Goal: Task Accomplishment & Management: Use online tool/utility

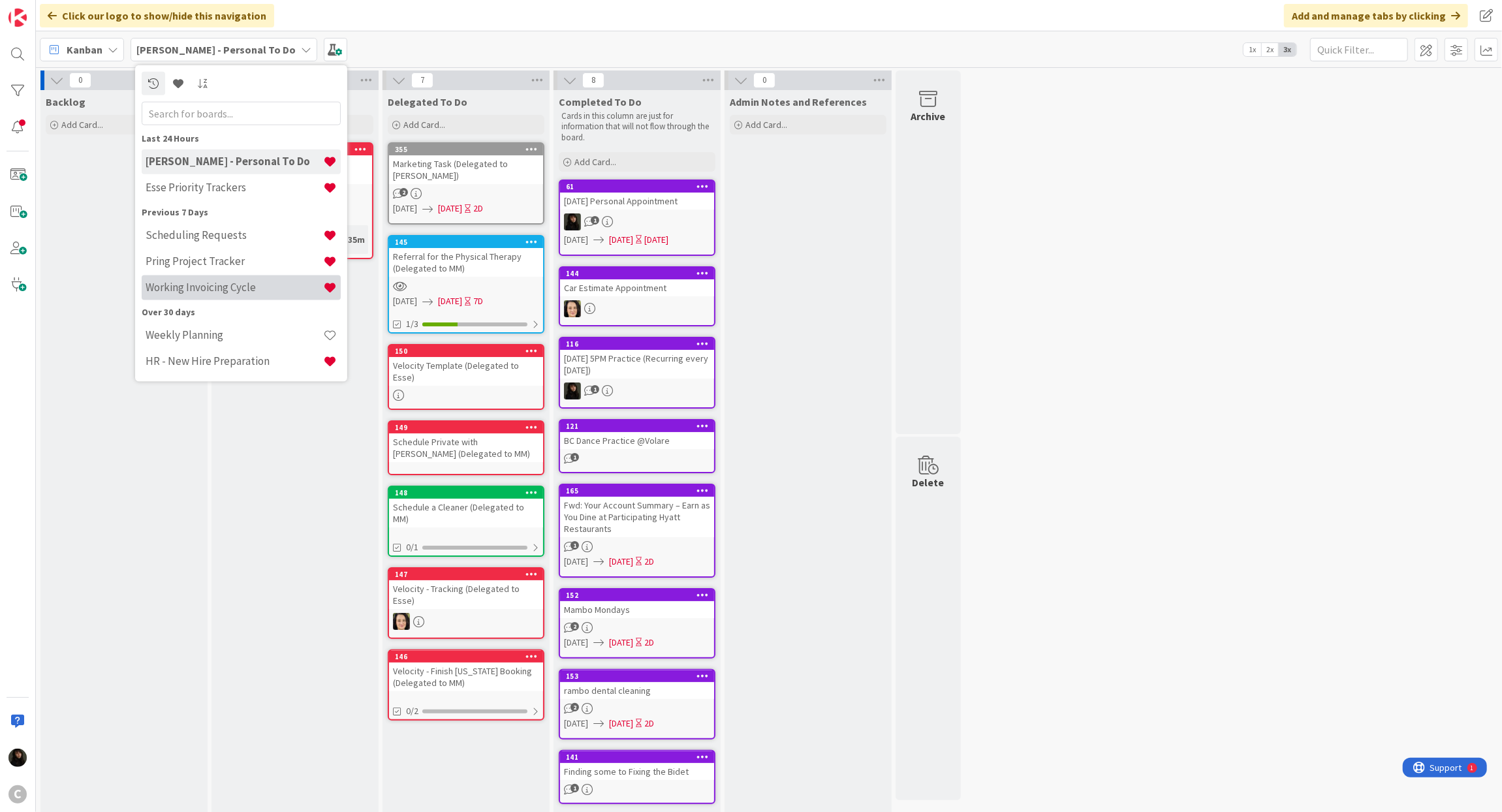
click at [220, 283] on h4 "Working Invoicing Cycle" at bounding box center [234, 287] width 177 height 13
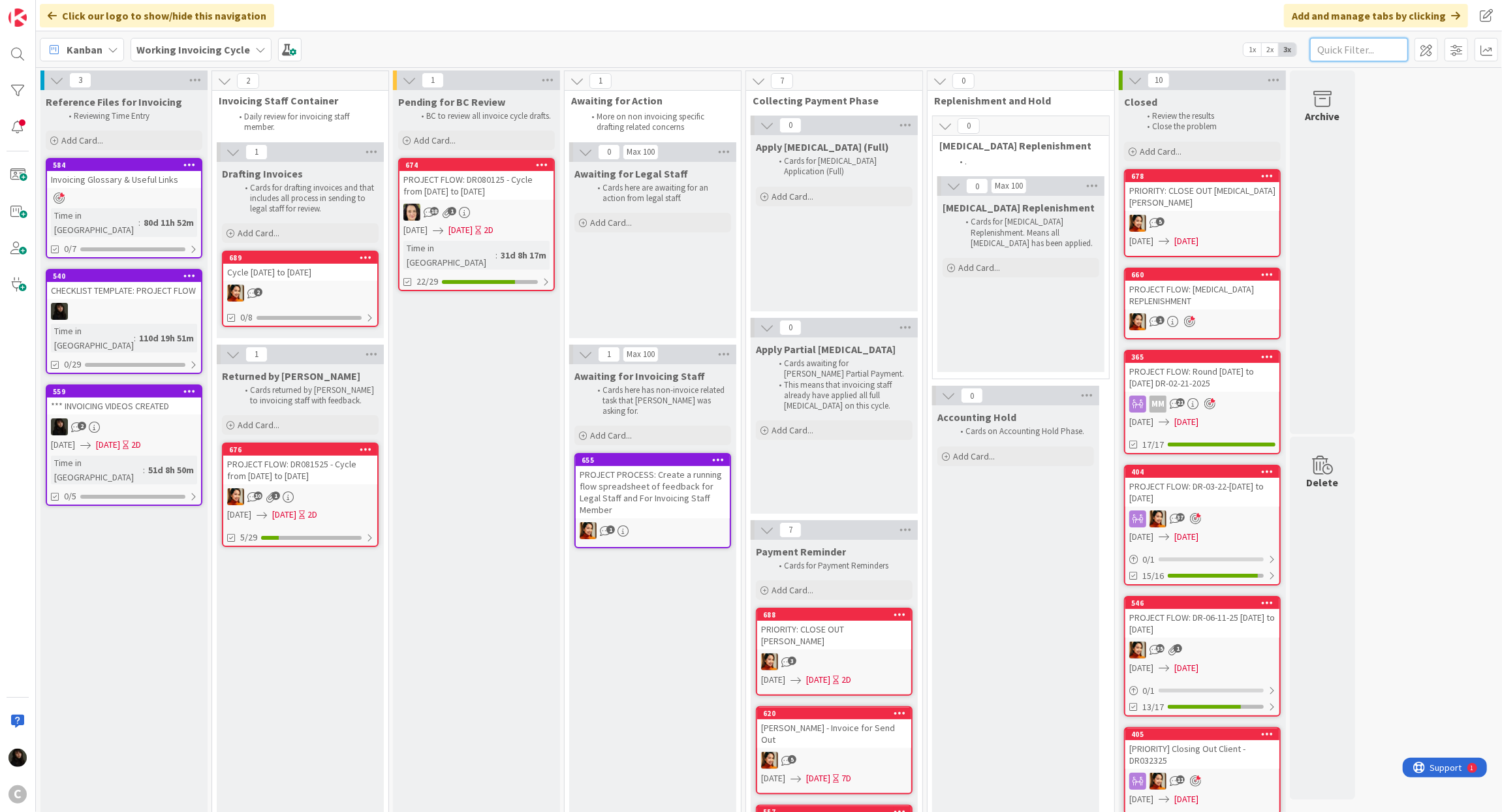
click at [1337, 46] on input "text" at bounding box center [1359, 49] width 98 height 23
type input "schloss"
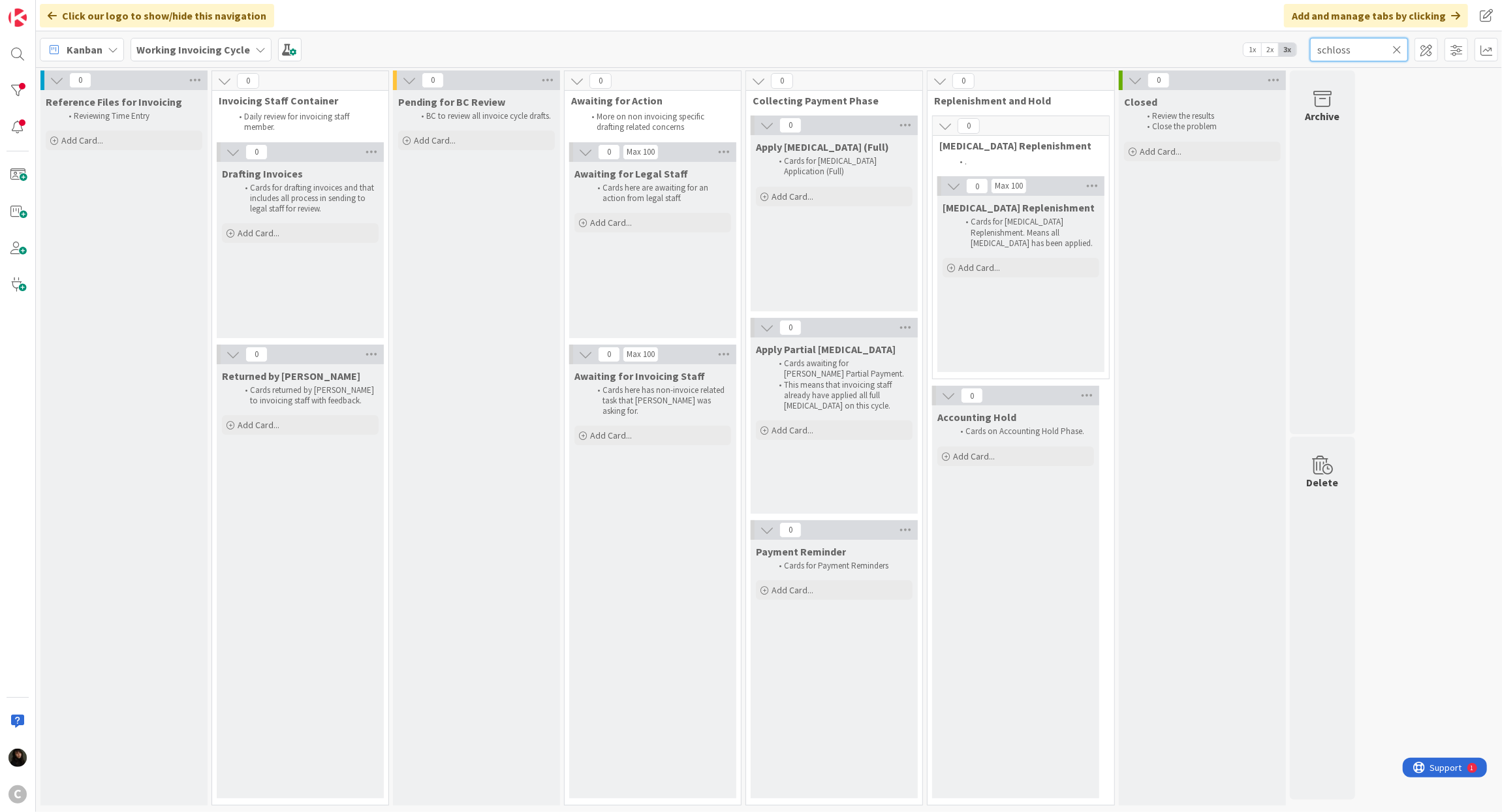
drag, startPoint x: 1359, startPoint y: 50, endPoint x: 1167, endPoint y: 43, distance: 192.1
click at [1167, 43] on div "Kanban Working Invoicing Cycle 1x 2x 3x schloss" at bounding box center [769, 49] width 1467 height 36
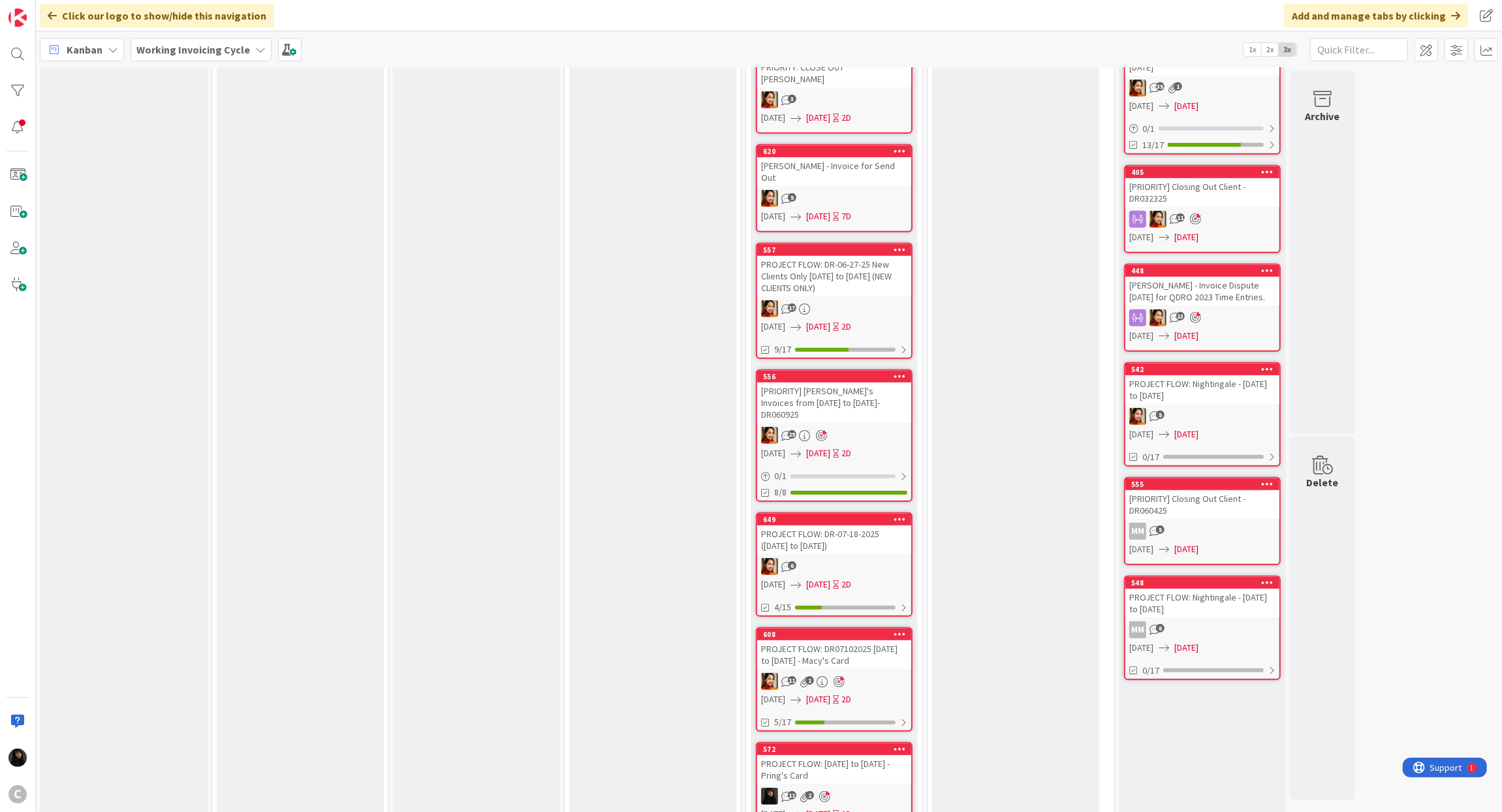
scroll to position [579, 0]
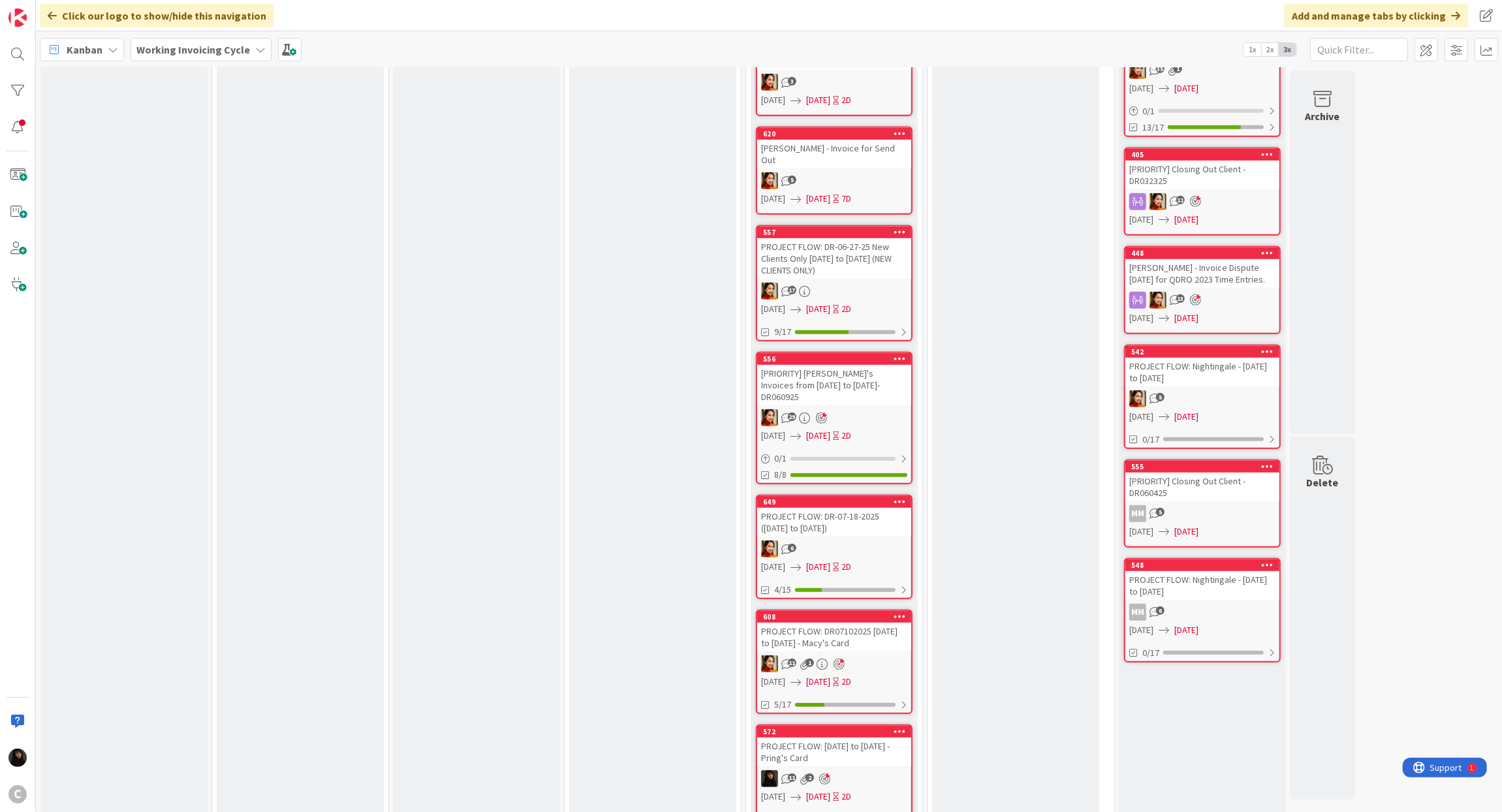
click at [886, 623] on div "PROJECT FLOW: DR07102025 [DATE] to [DATE] - Macy's Card" at bounding box center [834, 637] width 154 height 29
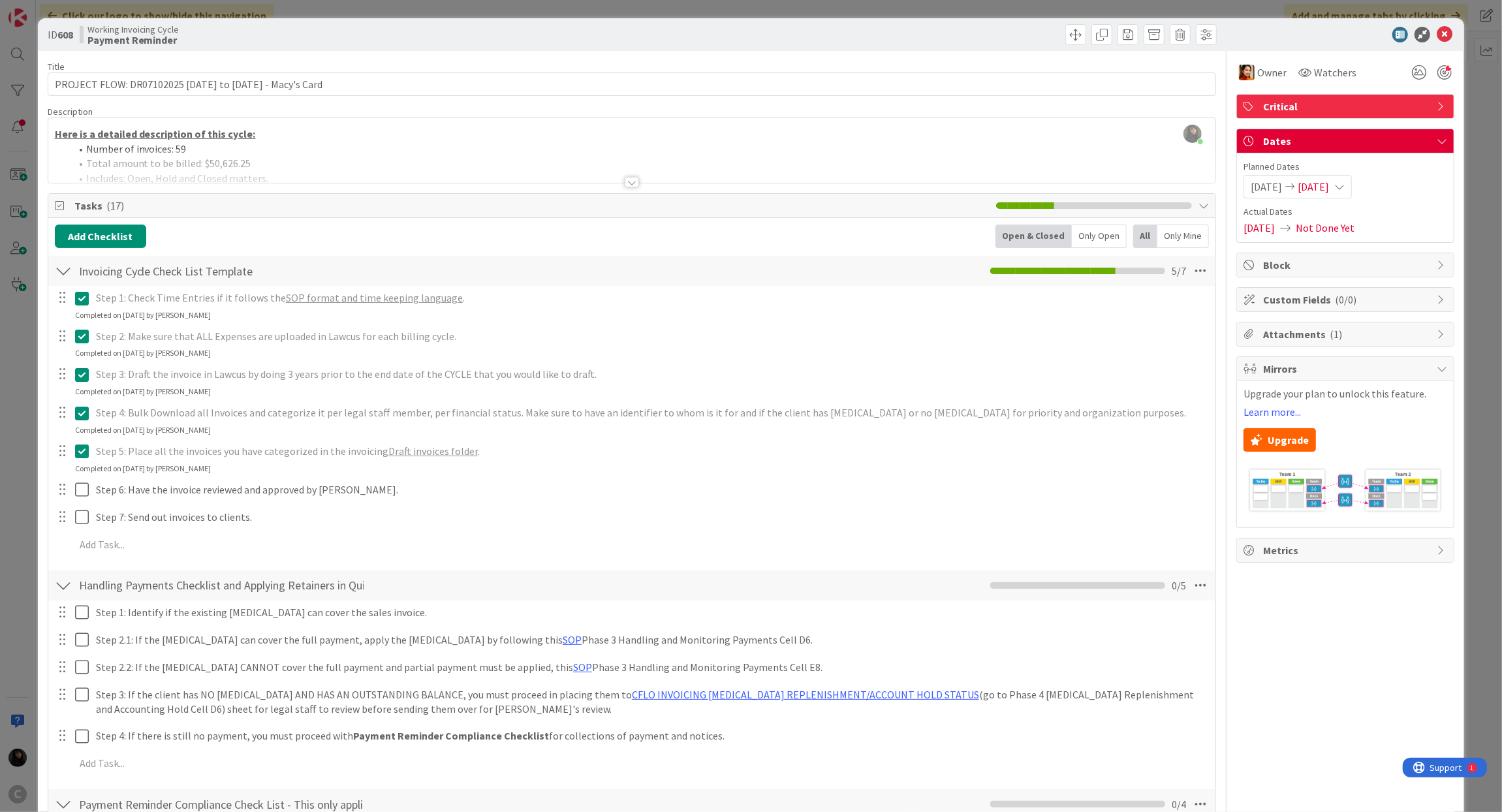
click at [1442, 39] on div "ID 608 Working Invoicing Cycle Payment Reminder" at bounding box center [751, 34] width 1427 height 33
click at [1440, 38] on icon at bounding box center [1445, 35] width 16 height 16
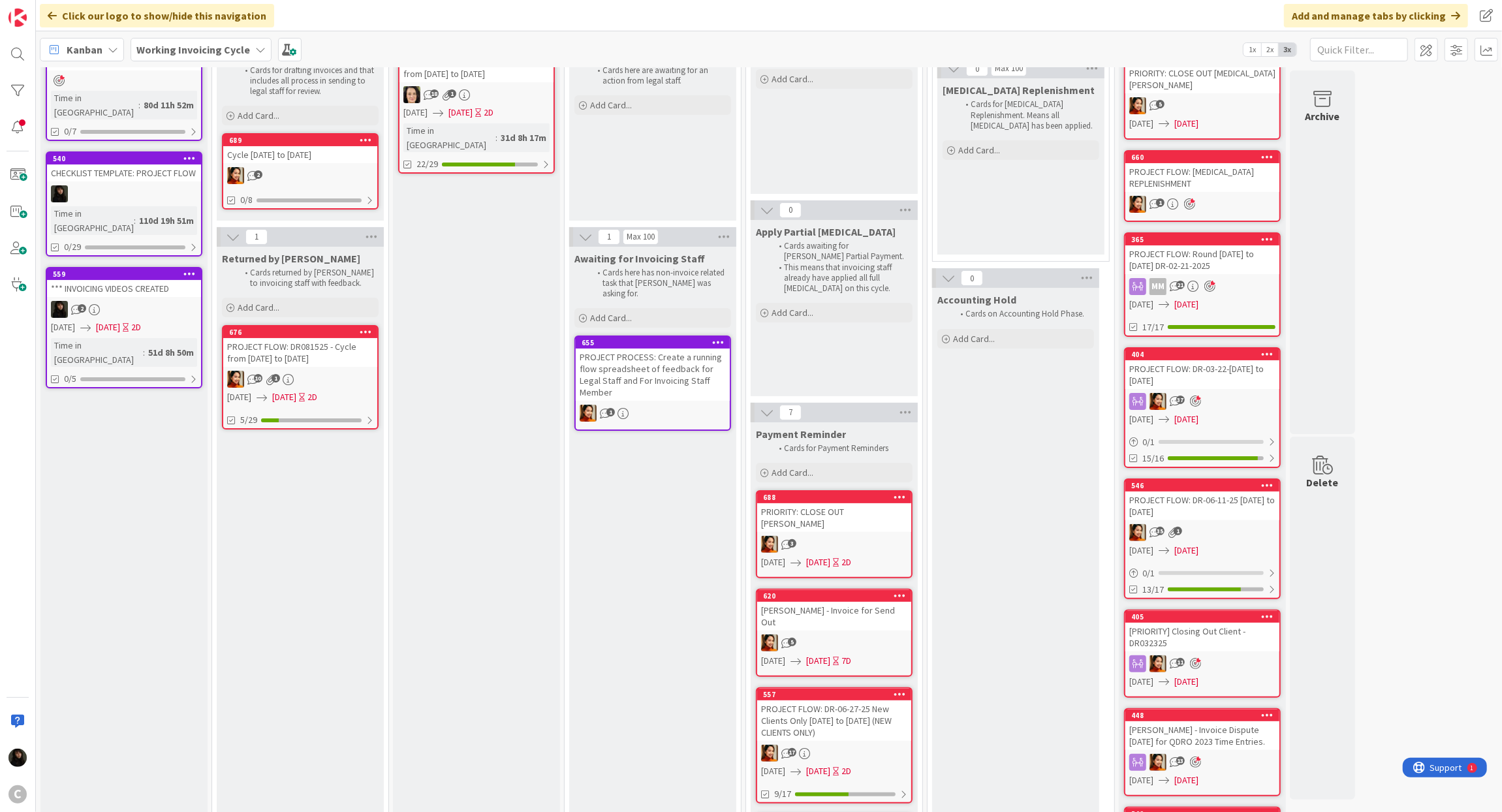
scroll to position [144, 0]
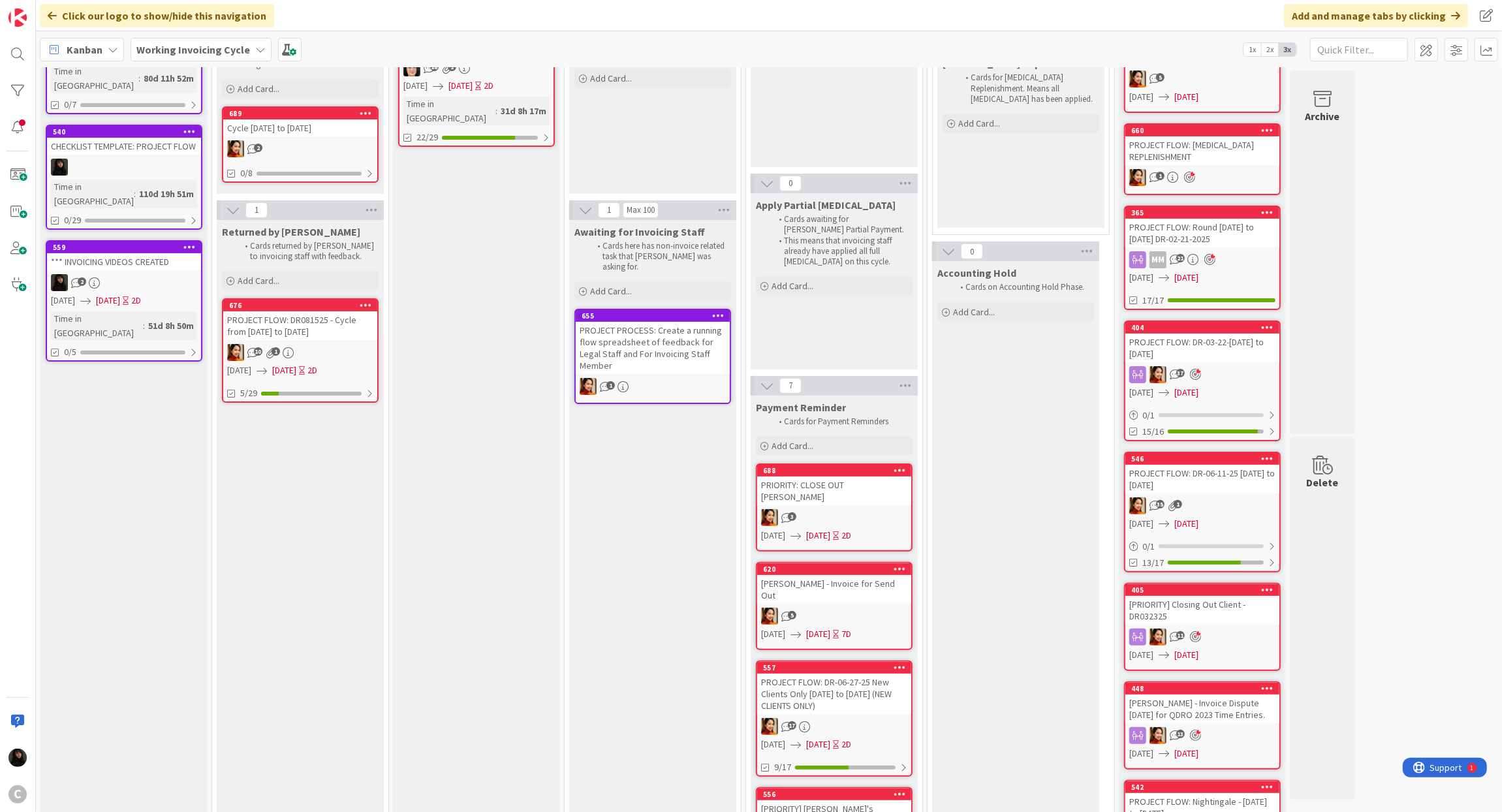
click at [1223, 596] on div "[PRIORITY] Closing Out Client - DR032325" at bounding box center [1202, 610] width 154 height 29
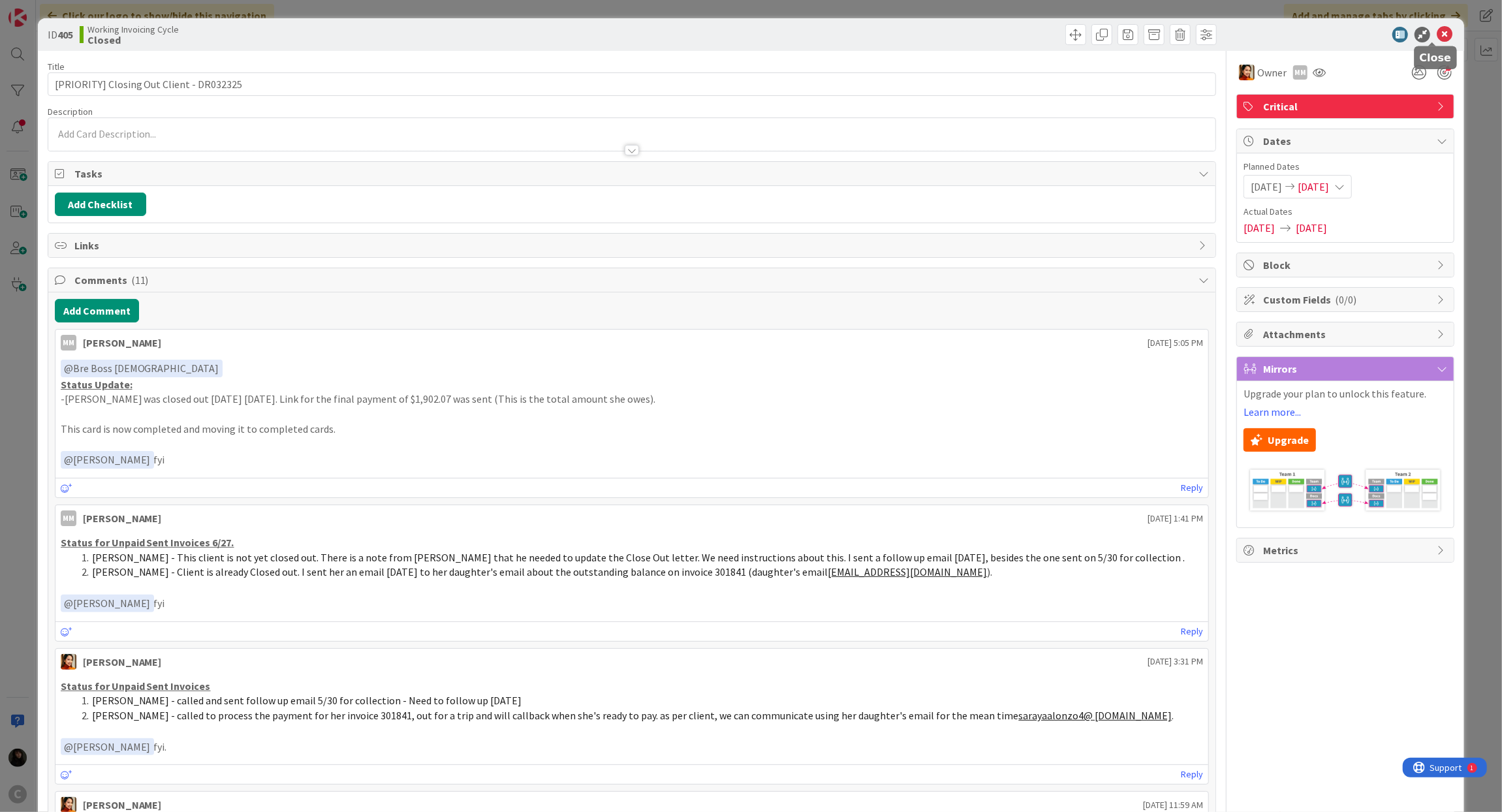
click at [1438, 39] on icon at bounding box center [1445, 35] width 16 height 16
